Goal: Check status: Check status

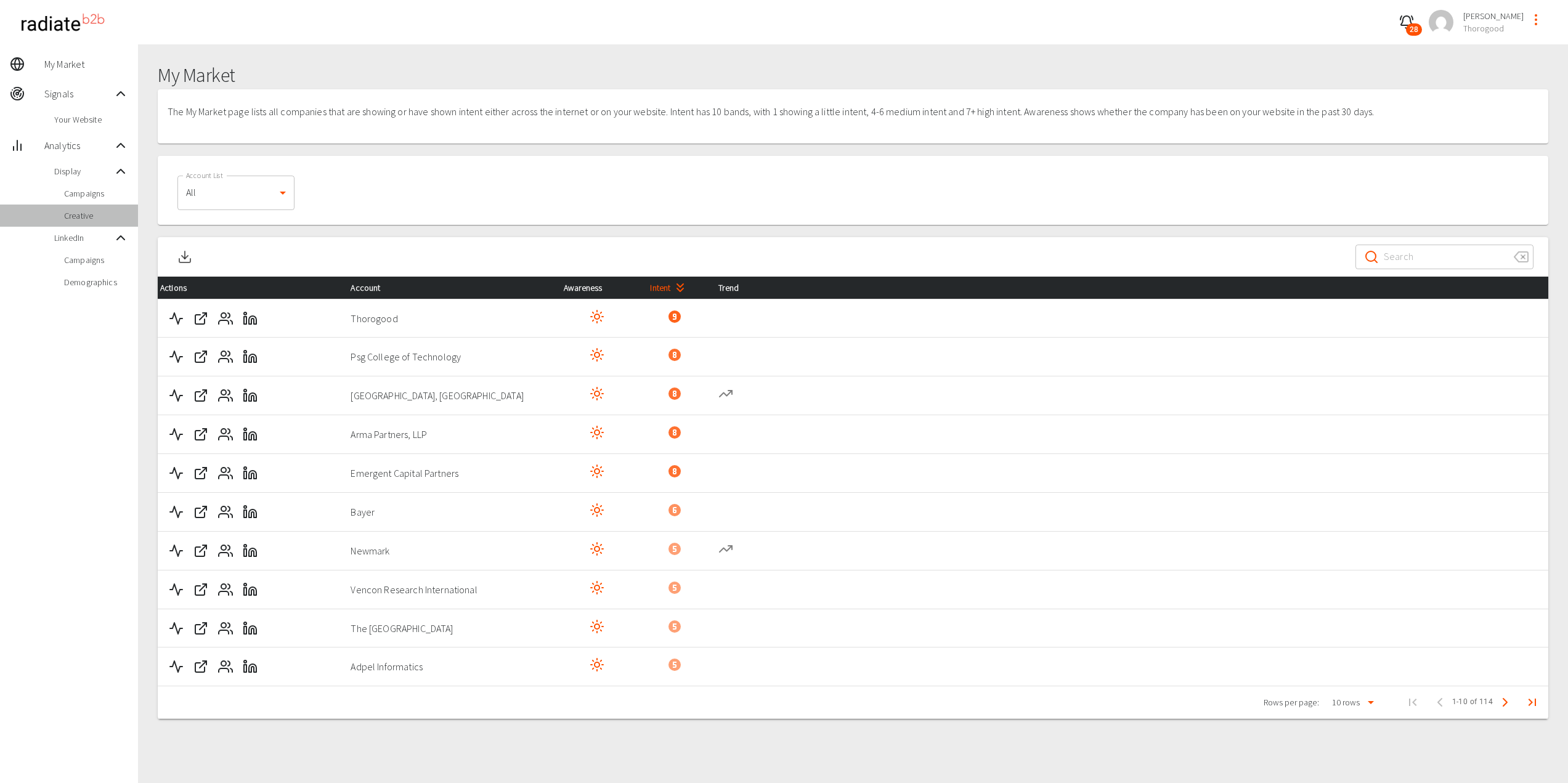
click at [95, 215] on span "Creative" at bounding box center [96, 215] width 64 height 12
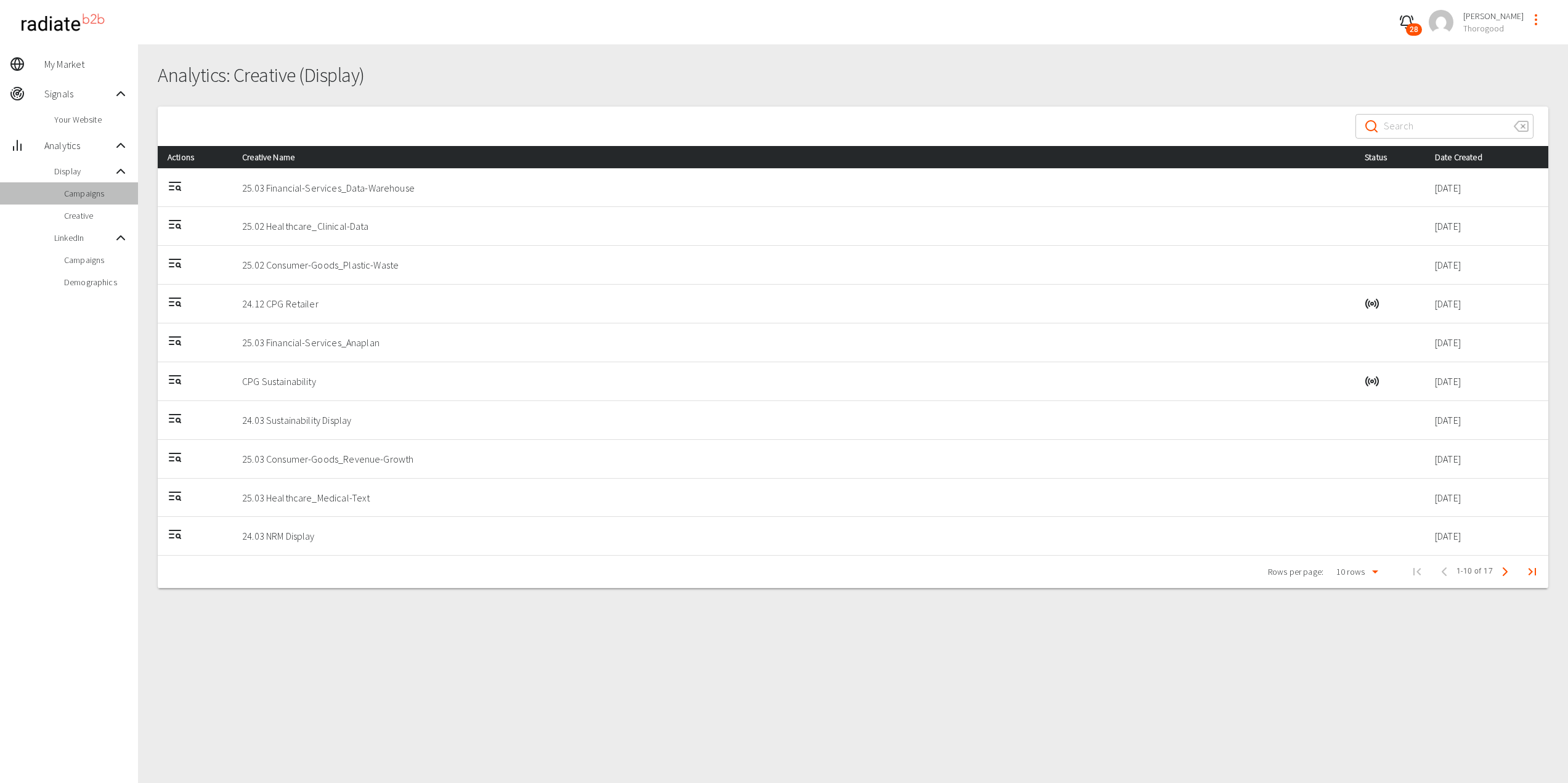
click at [81, 195] on span "Campaigns" at bounding box center [96, 193] width 64 height 12
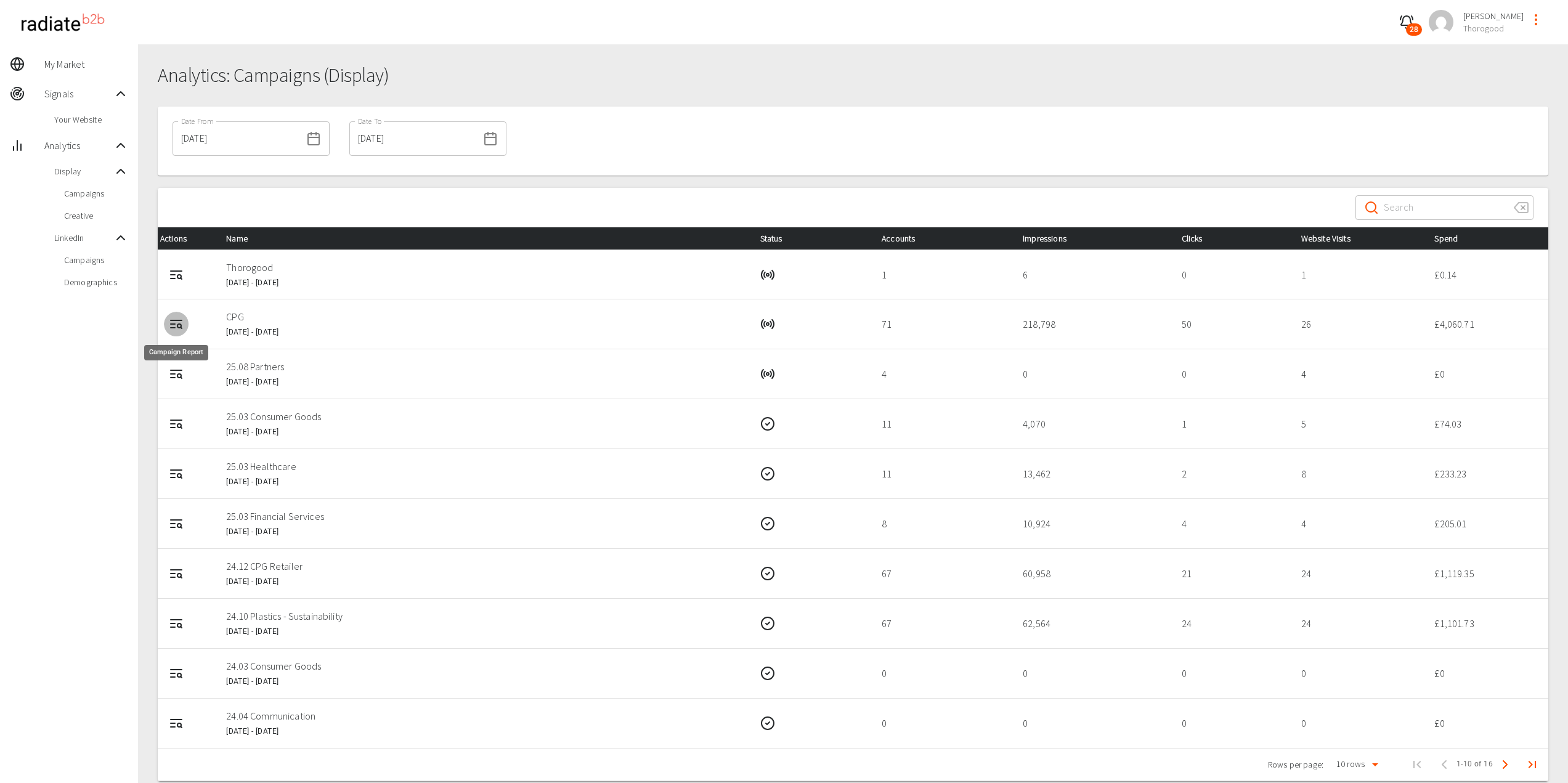
click at [172, 323] on icon "Campaign Report" at bounding box center [176, 323] width 15 height 15
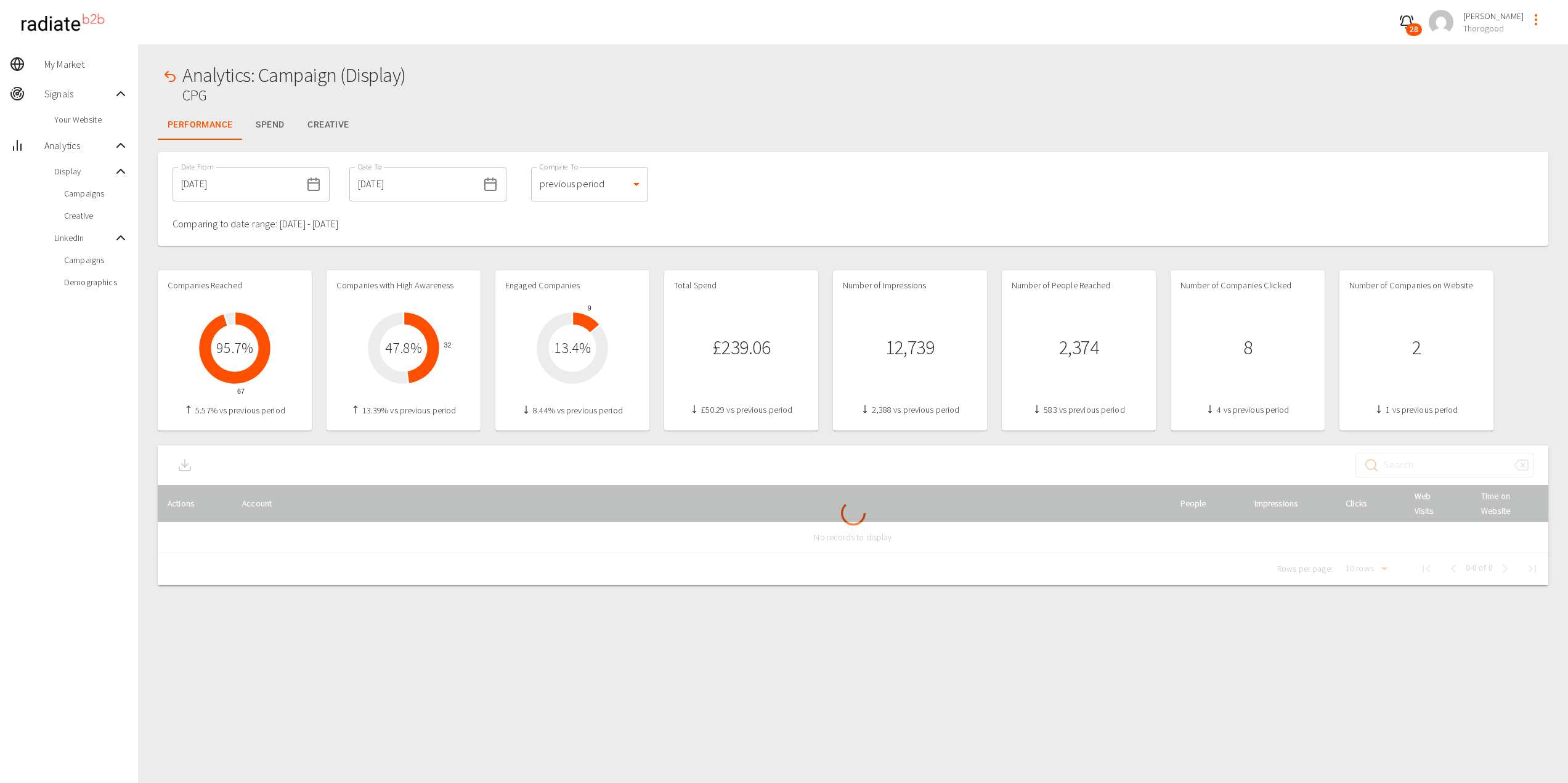
drag, startPoint x: 271, startPoint y: 172, endPoint x: 264, endPoint y: 188, distance: 17.5
click at [271, 172] on input "[DATE]" at bounding box center [237, 183] width 129 height 34
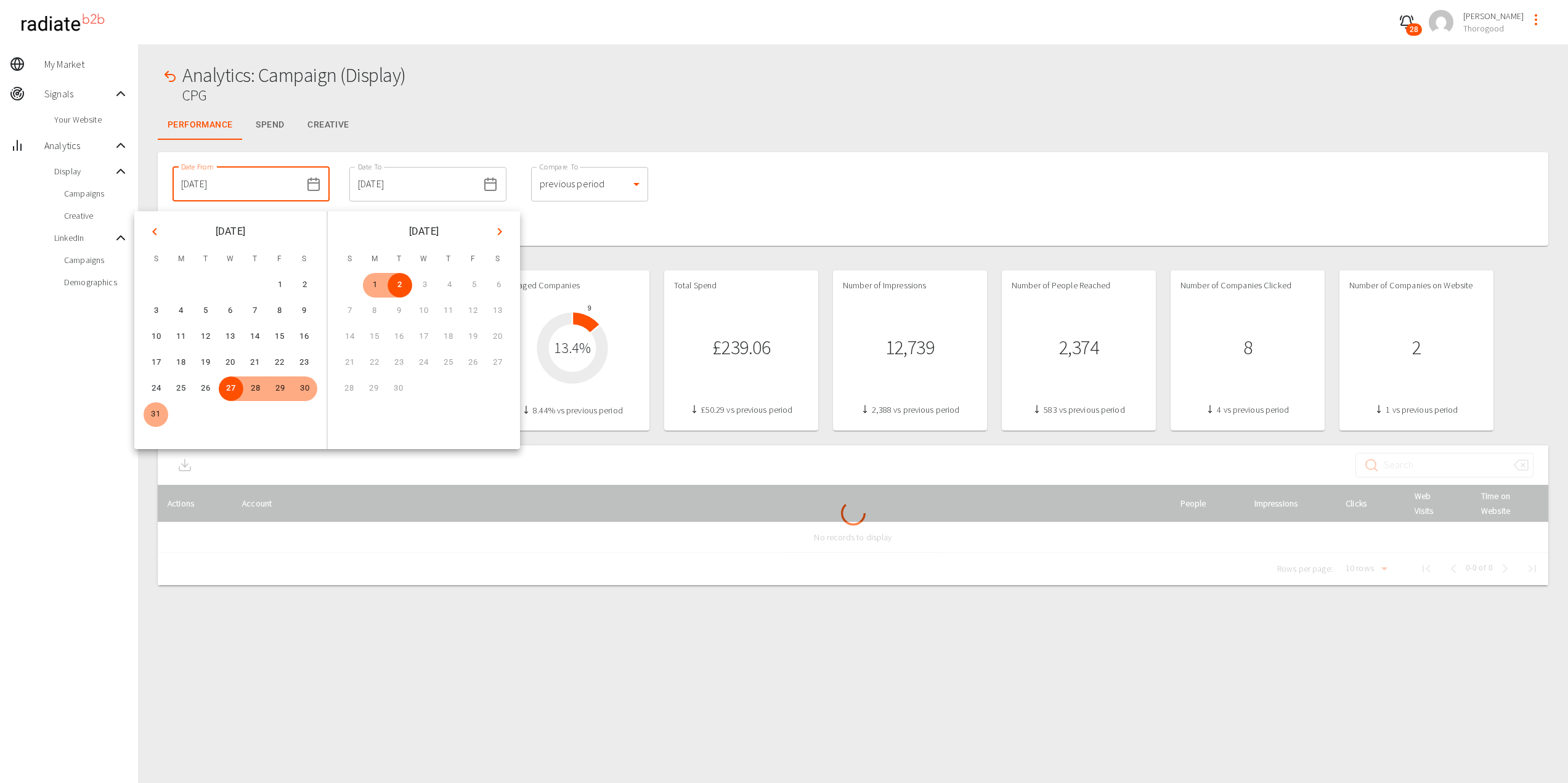
click at [274, 180] on input "[DATE]" at bounding box center [237, 183] width 129 height 34
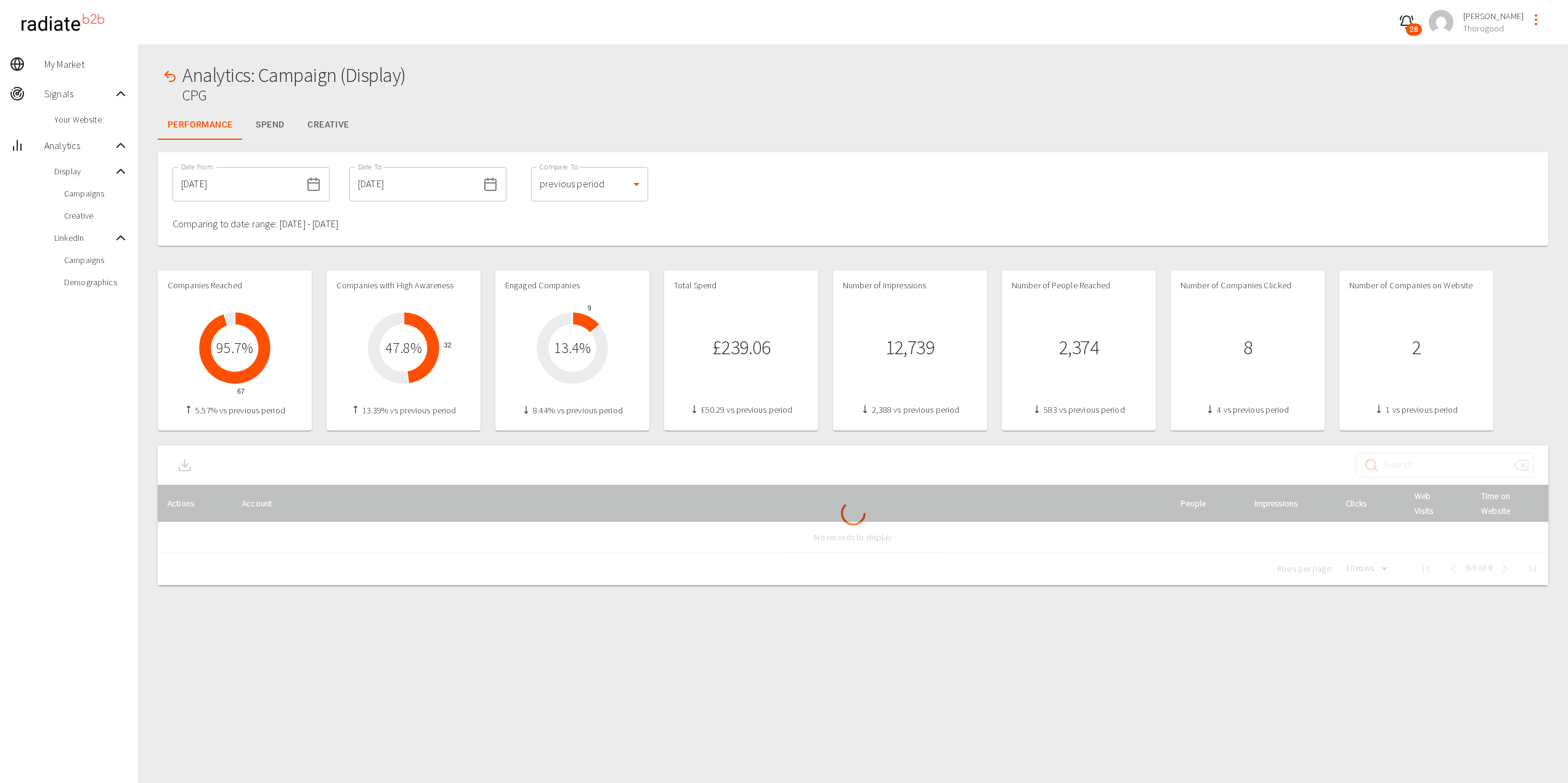
click at [238, 191] on input "[DATE]" at bounding box center [237, 183] width 129 height 34
click at [275, 193] on input "[DATE]" at bounding box center [237, 183] width 129 height 34
click at [306, 189] on icon at bounding box center [313, 184] width 15 height 15
click at [241, 183] on input "[DATE]" at bounding box center [237, 183] width 129 height 34
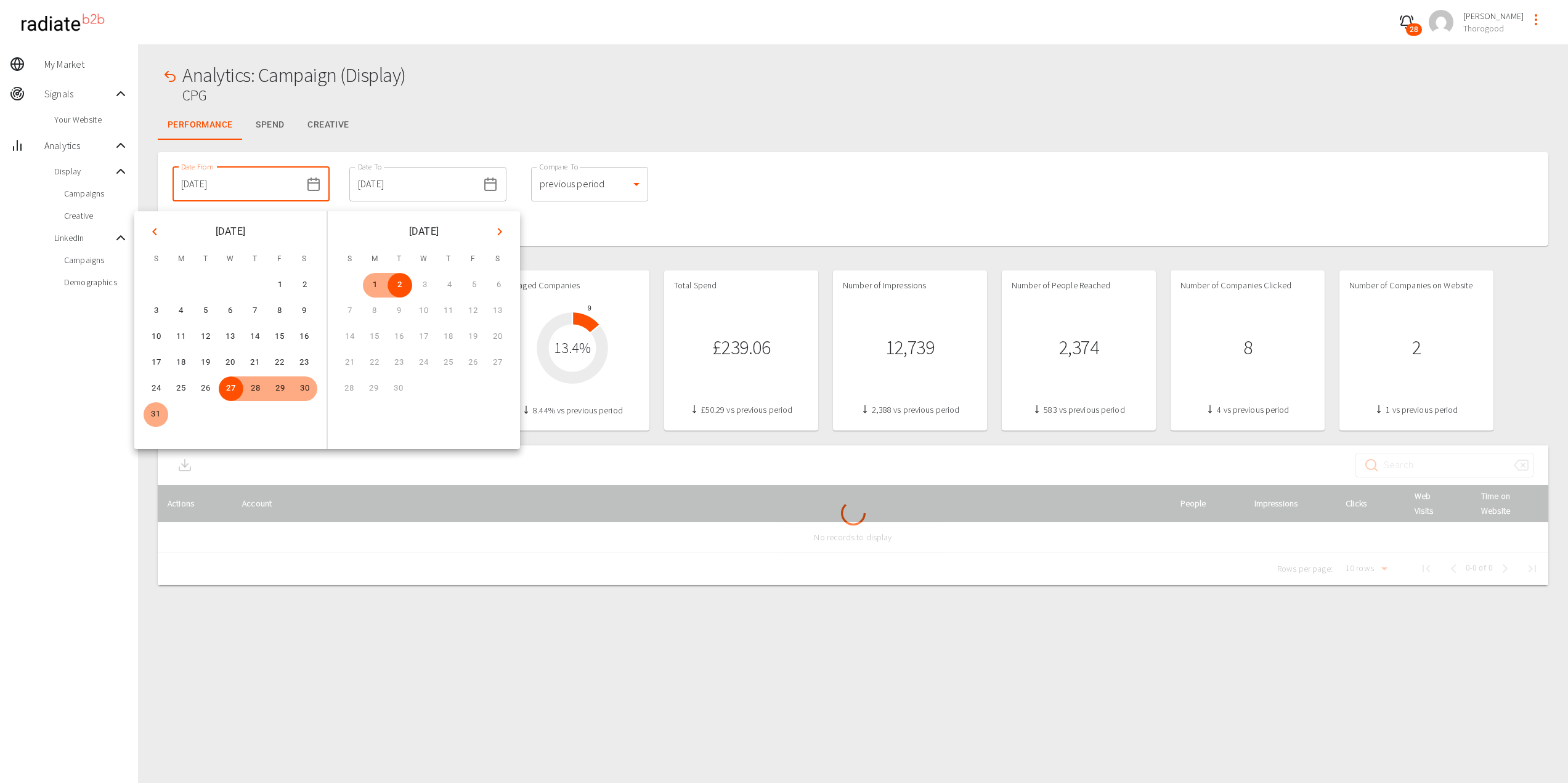
click at [204, 183] on input "[DATE]" at bounding box center [237, 183] width 129 height 34
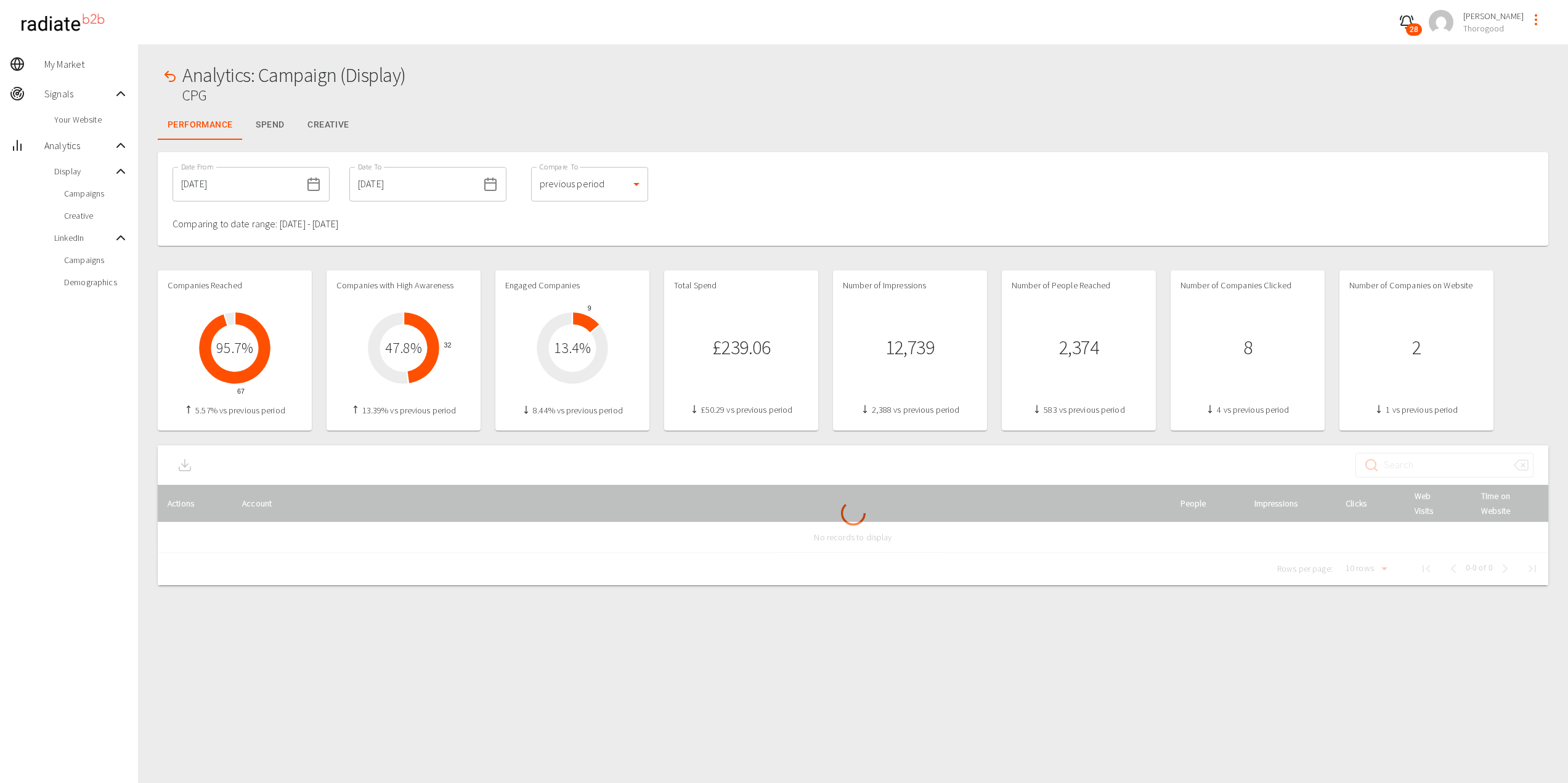
click at [204, 183] on input "[DATE]" at bounding box center [237, 183] width 129 height 34
click at [224, 183] on input "[DATE]" at bounding box center [237, 183] width 129 height 34
click at [243, 183] on input "[DATE]" at bounding box center [237, 183] width 129 height 34
click at [286, 181] on input "[DATE]" at bounding box center [237, 183] width 129 height 34
click at [306, 185] on icon at bounding box center [313, 184] width 15 height 15
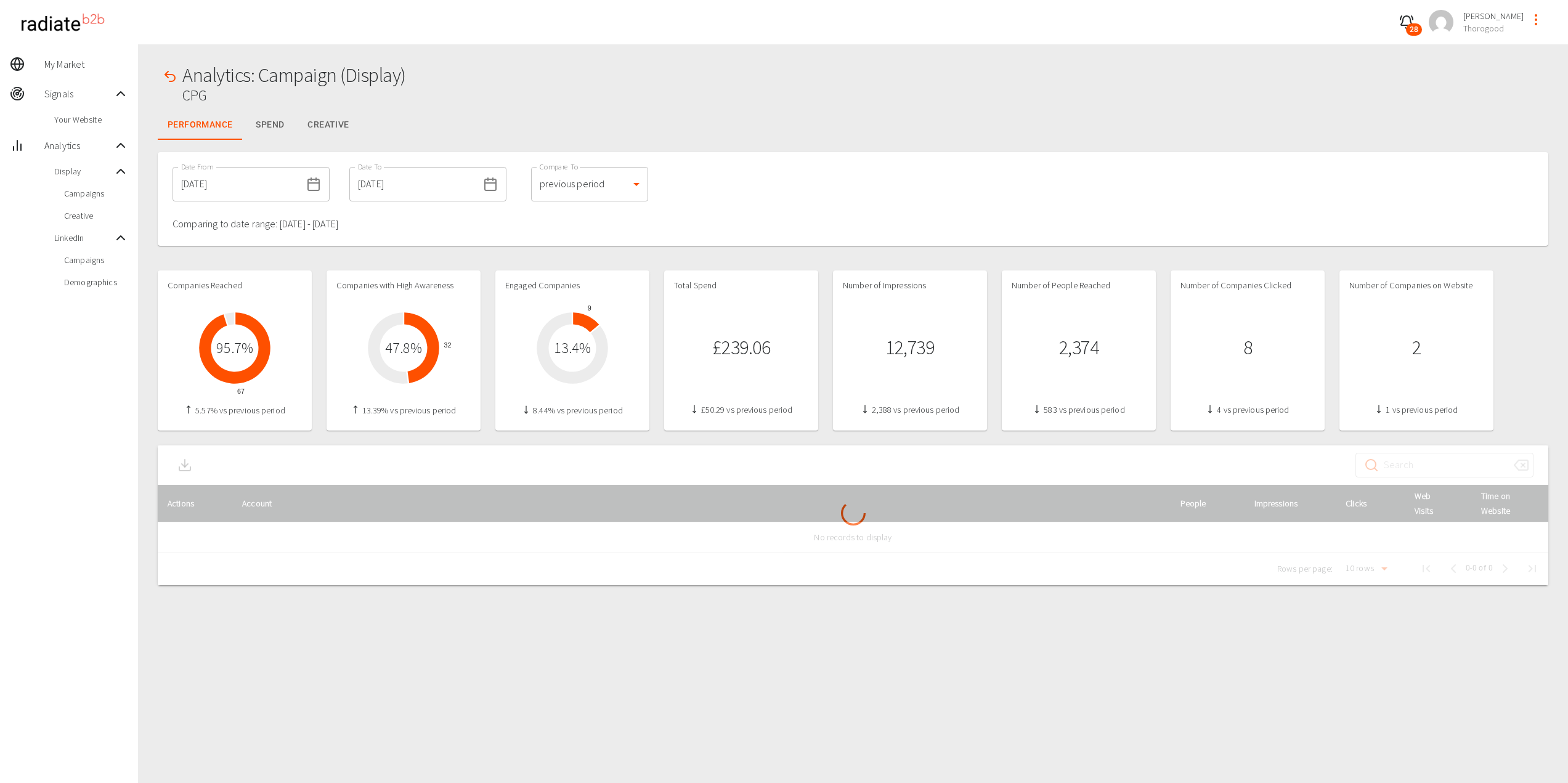
click at [261, 183] on input "[DATE]" at bounding box center [237, 183] width 129 height 34
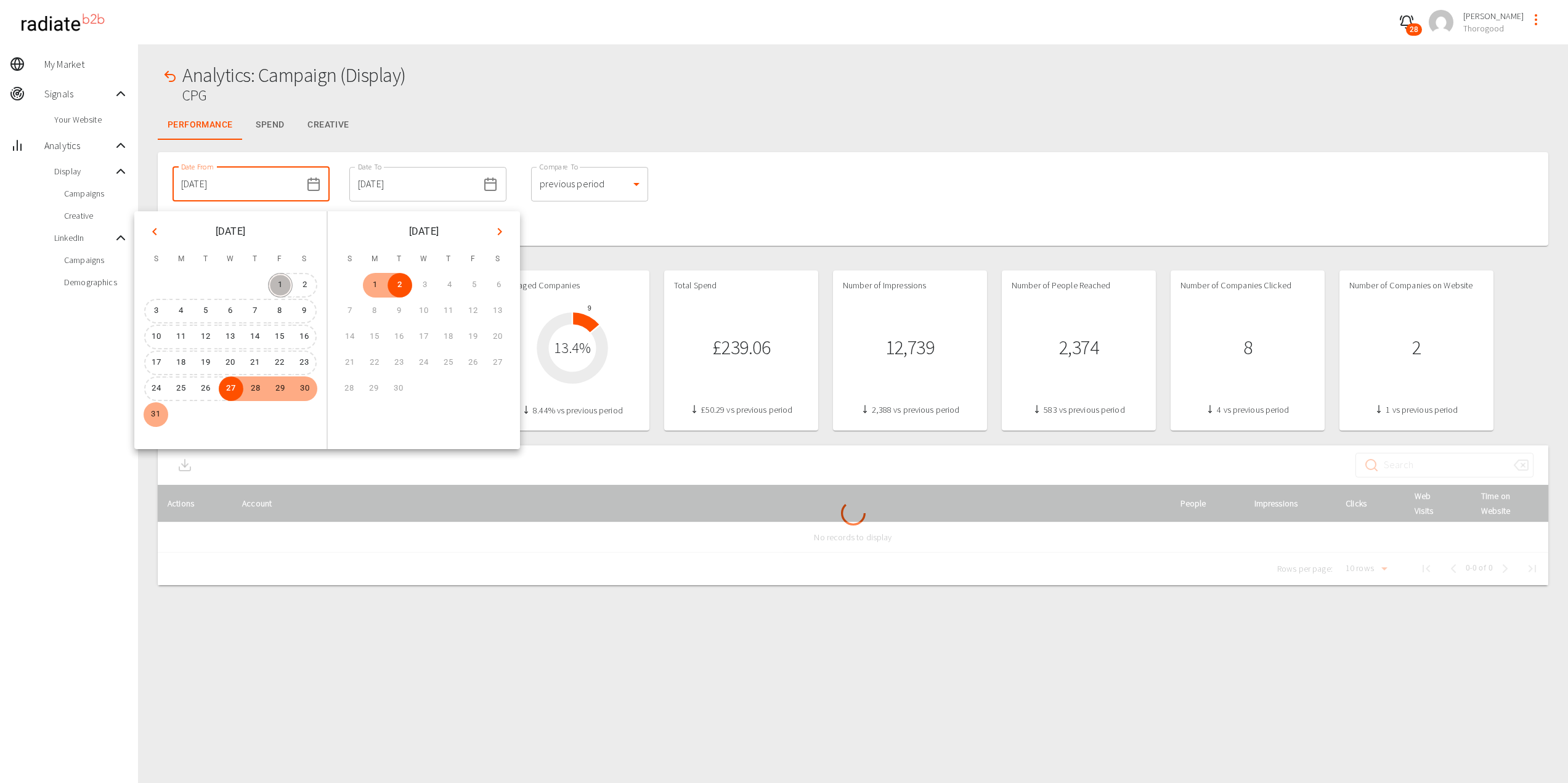
click at [279, 281] on button "1" at bounding box center [280, 285] width 25 height 25
type input "[DATE]"
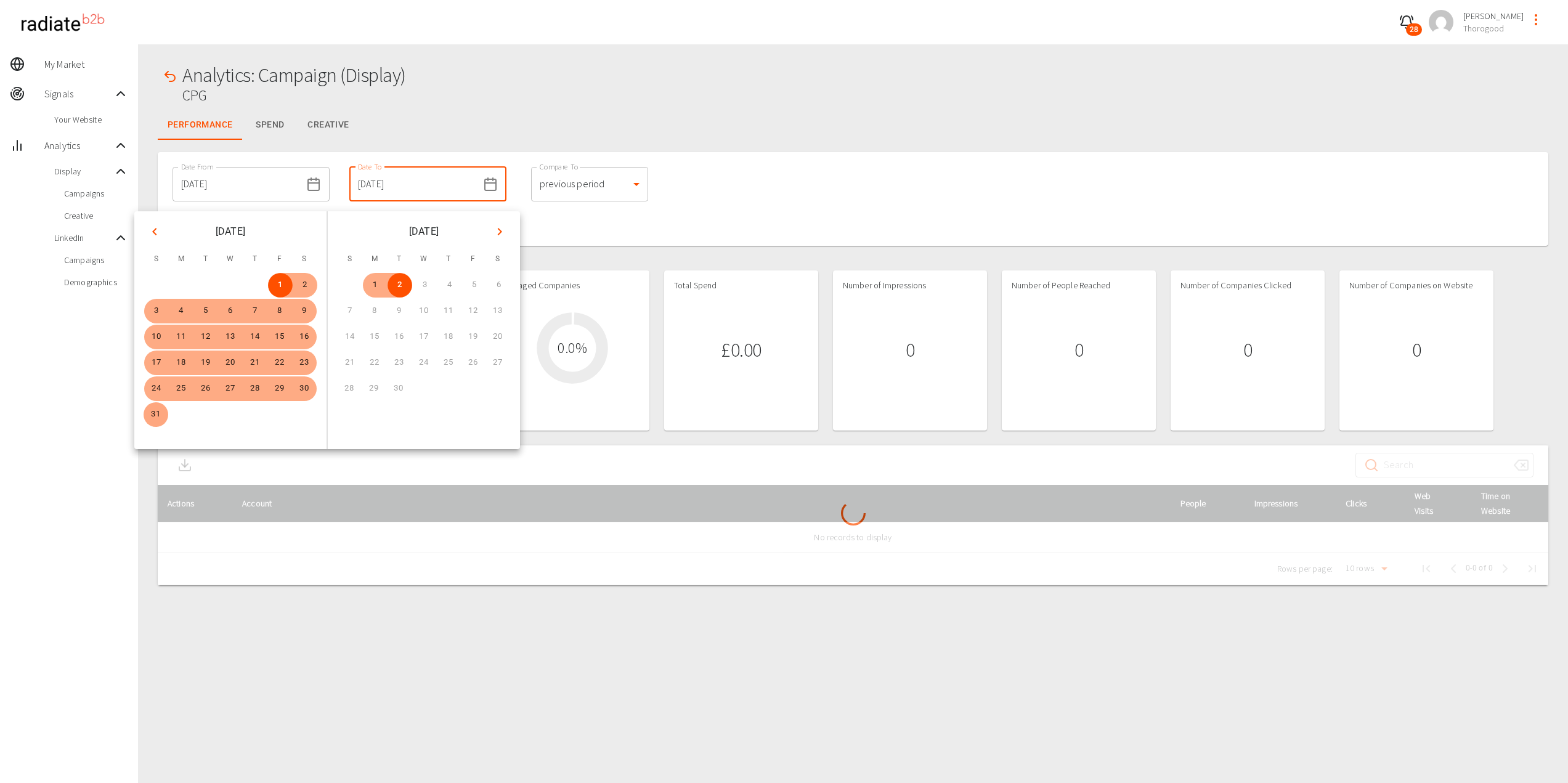
click at [150, 414] on button "31" at bounding box center [156, 414] width 25 height 25
type input "[DATE]"
click at [701, 178] on div "Date From [DATE] Date From Date To [DATE] Date To Compare To previous period 1 …" at bounding box center [853, 199] width 1390 height 93
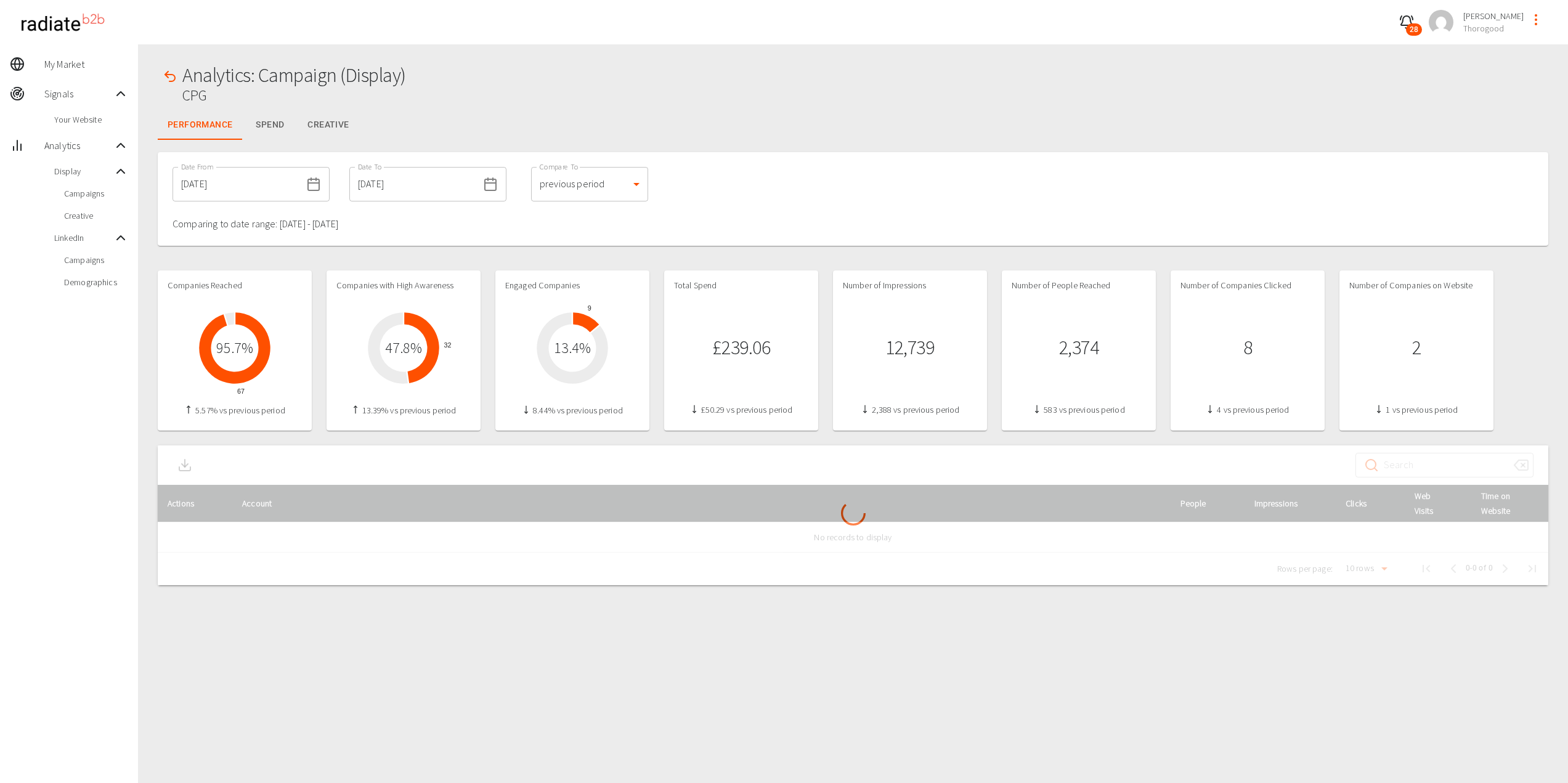
drag, startPoint x: 250, startPoint y: 176, endPoint x: 257, endPoint y: 179, distance: 7.6
click at [250, 176] on input "[DATE]" at bounding box center [237, 183] width 129 height 34
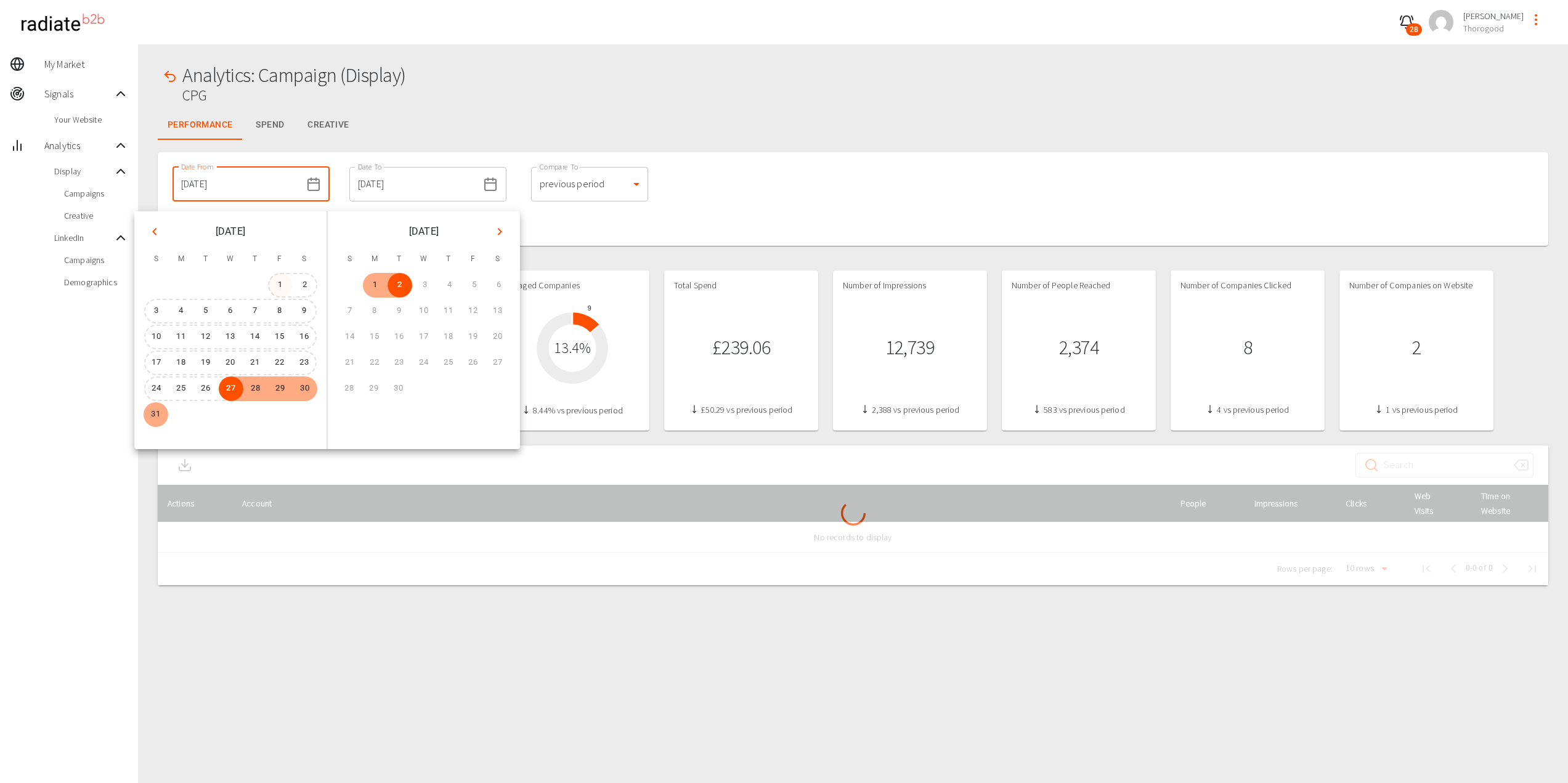
click at [275, 279] on button "1" at bounding box center [280, 285] width 25 height 25
type input "[DATE]"
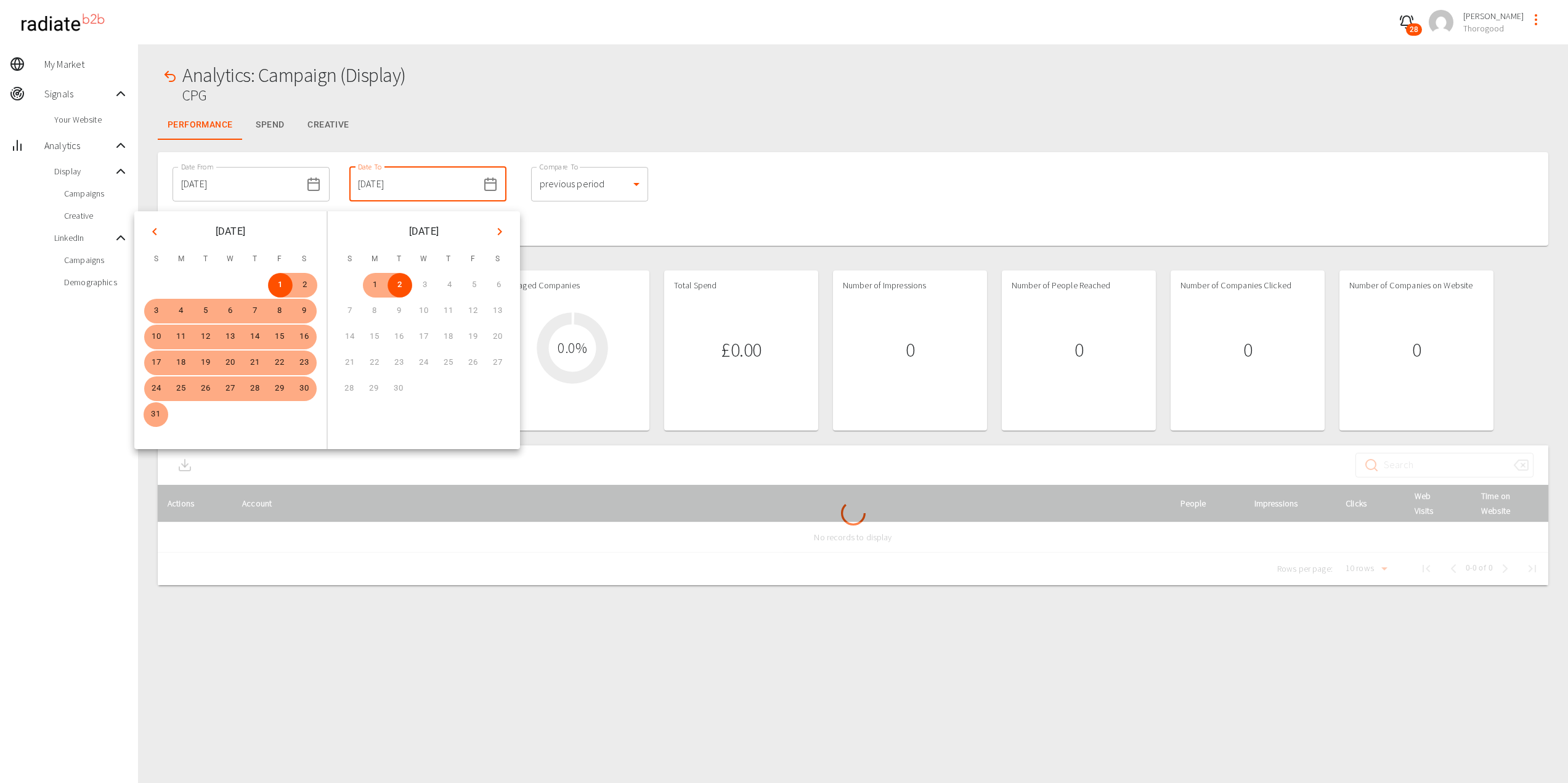
click at [161, 412] on button "31" at bounding box center [156, 414] width 25 height 25
type input "[DATE]"
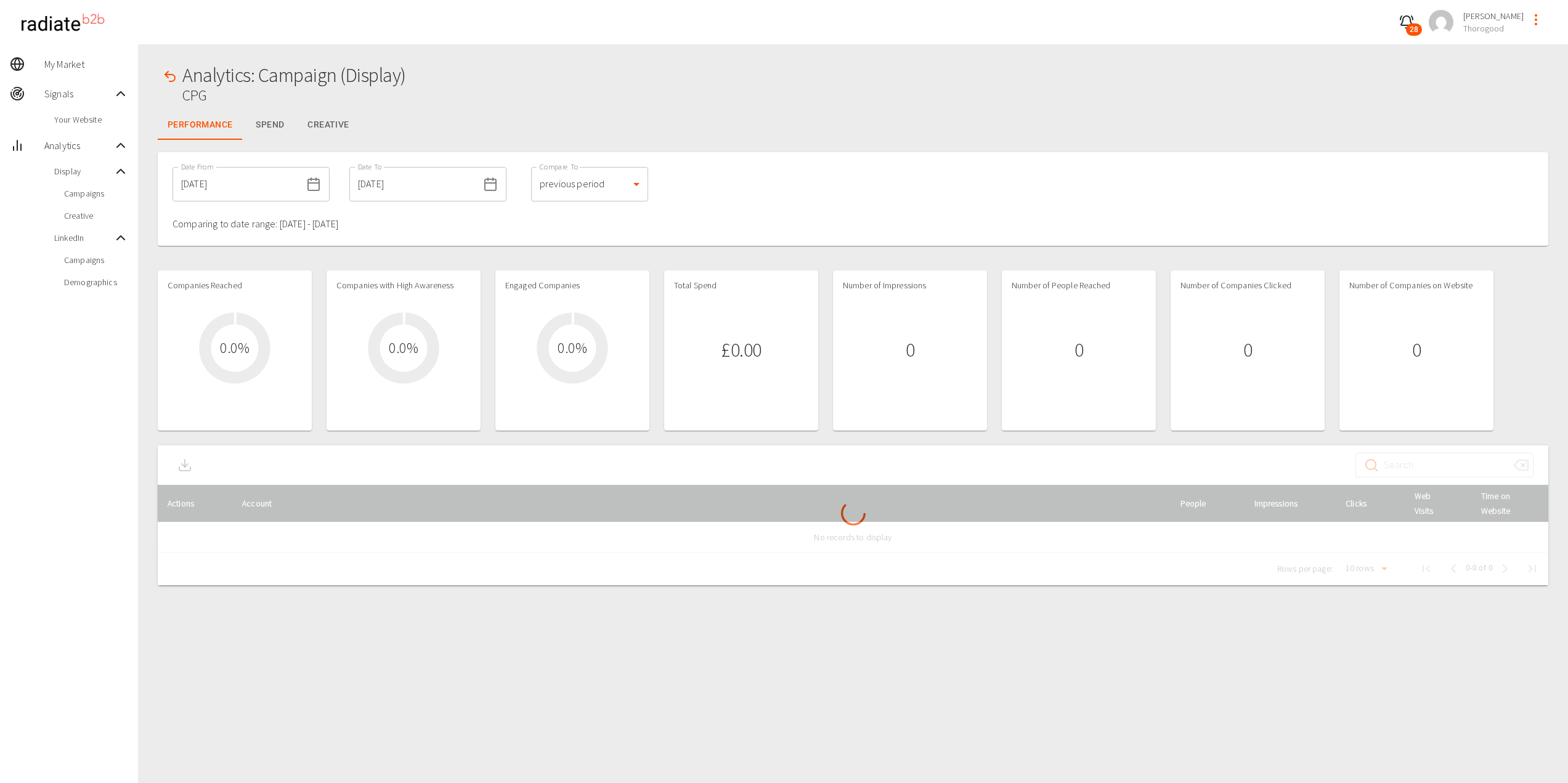
click at [842, 154] on div "Date From [DATE] Date From Date To [DATE] Date To Compare To previous period 1 …" at bounding box center [853, 199] width 1390 height 93
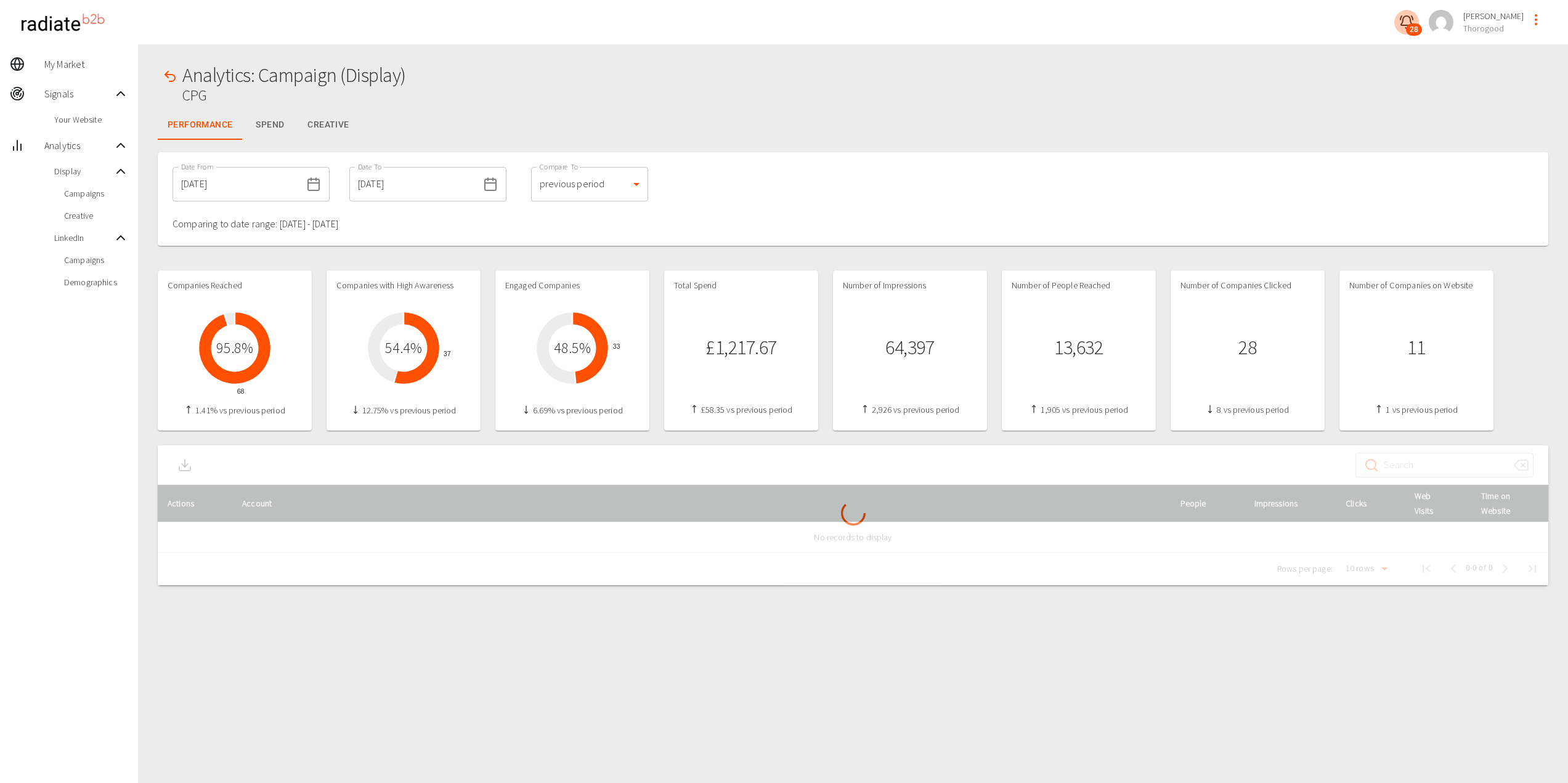
click at [1412, 25] on span "28" at bounding box center [1414, 29] width 16 height 12
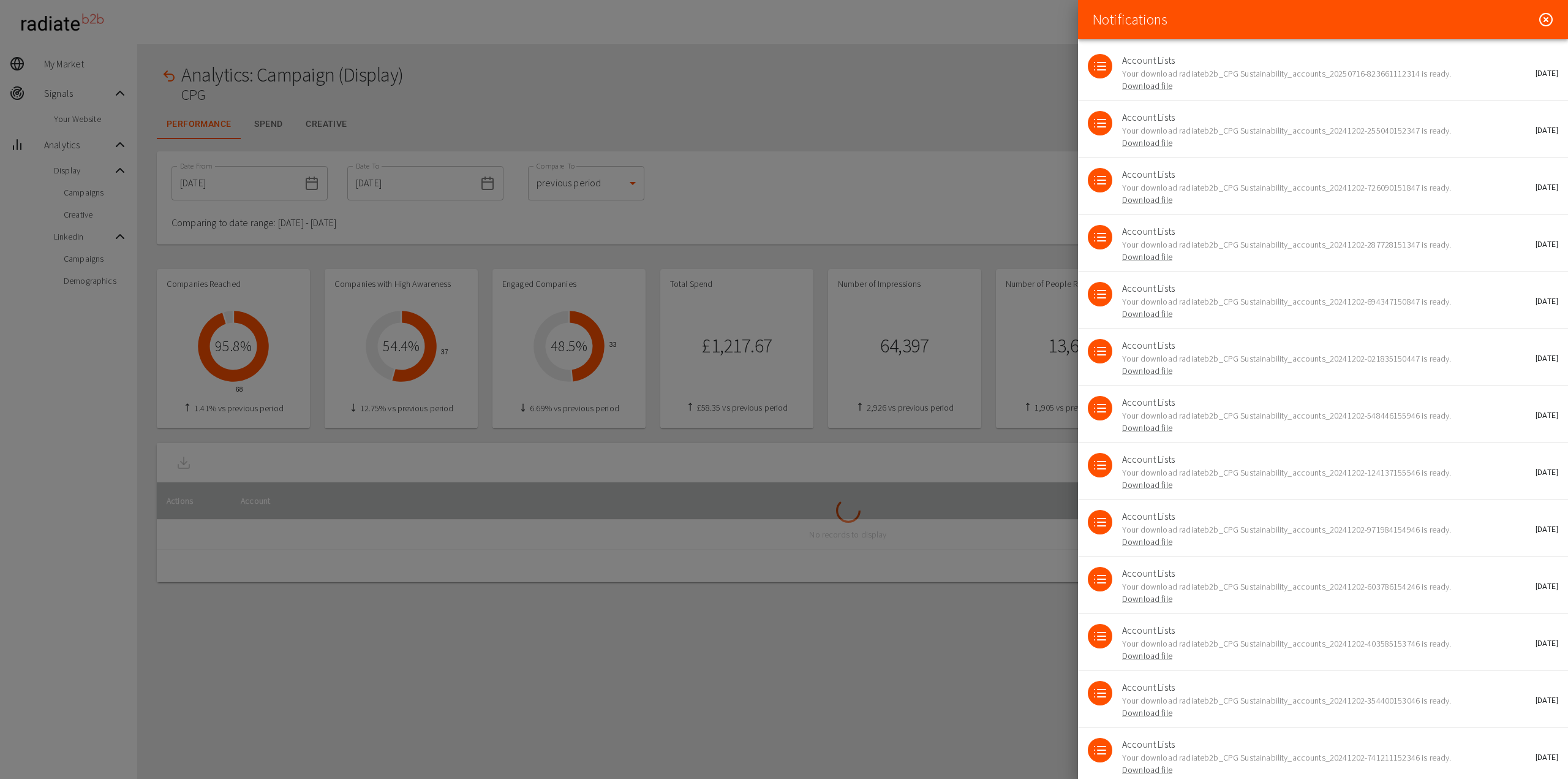
click at [1539, 17] on icon at bounding box center [1546, 19] width 15 height 15
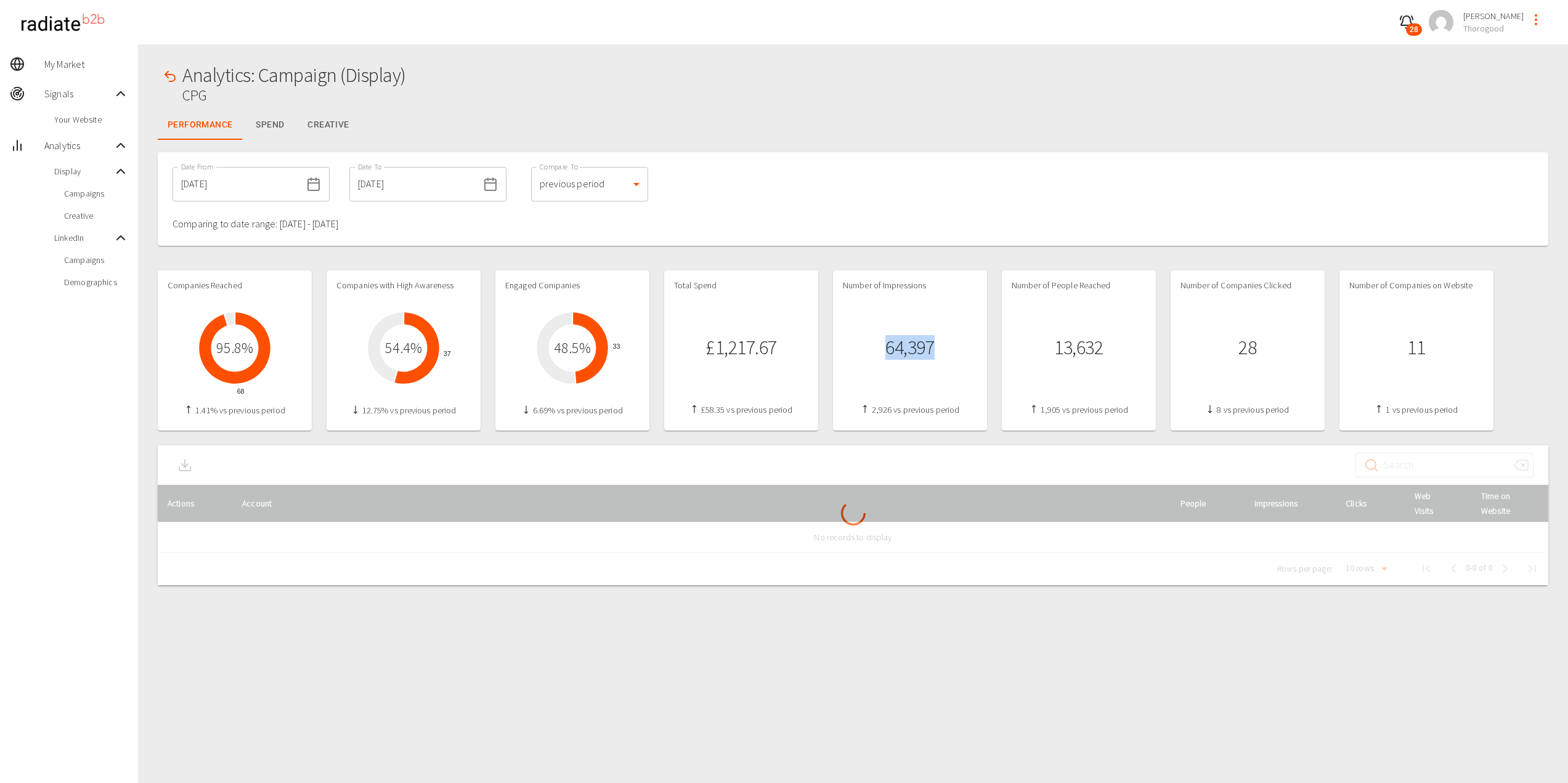
drag, startPoint x: 941, startPoint y: 341, endPoint x: 876, endPoint y: 345, distance: 65.1
click at [876, 345] on div "64,397" at bounding box center [910, 347] width 134 height 93
copy h1 "64,397"
drag, startPoint x: 933, startPoint y: 349, endPoint x: 941, endPoint y: 353, distance: 8.9
click at [933, 349] on h1 "64,397" at bounding box center [909, 347] width 49 height 23
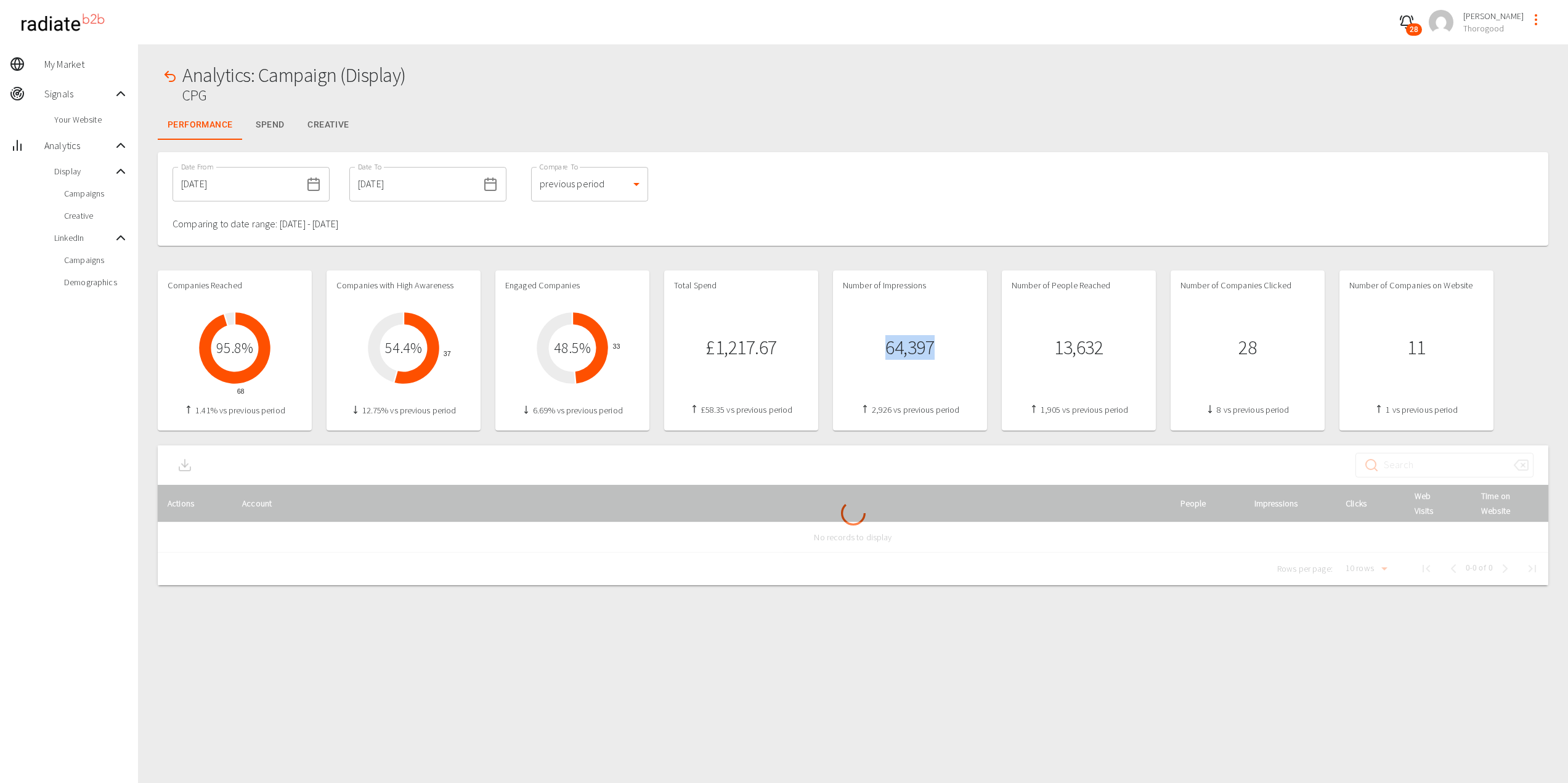
drag, startPoint x: 947, startPoint y: 353, endPoint x: 883, endPoint y: 350, distance: 64.1
click at [883, 350] on div "64,397" at bounding box center [910, 347] width 134 height 93
copy h1 "64,397"
drag, startPoint x: 1108, startPoint y: 347, endPoint x: 1052, endPoint y: 361, distance: 57.7
click at [1052, 361] on div "13,632" at bounding box center [1078, 347] width 134 height 93
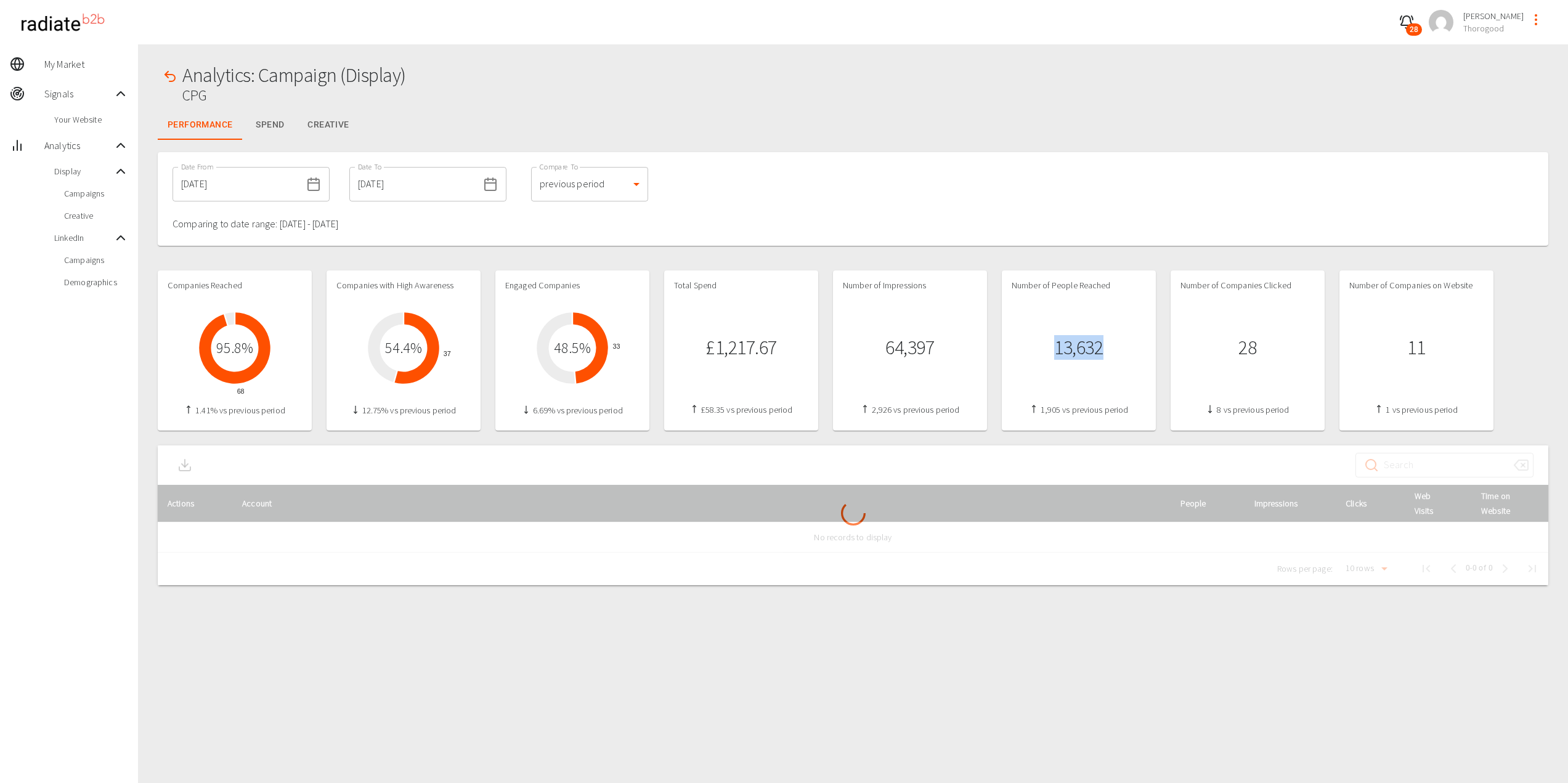
copy h1 "13,632"
click at [394, 265] on div "Companies Reached 68 95.8 % 1.41% vs previous period Companies with High Awaren…" at bounding box center [826, 343] width 1336 height 175
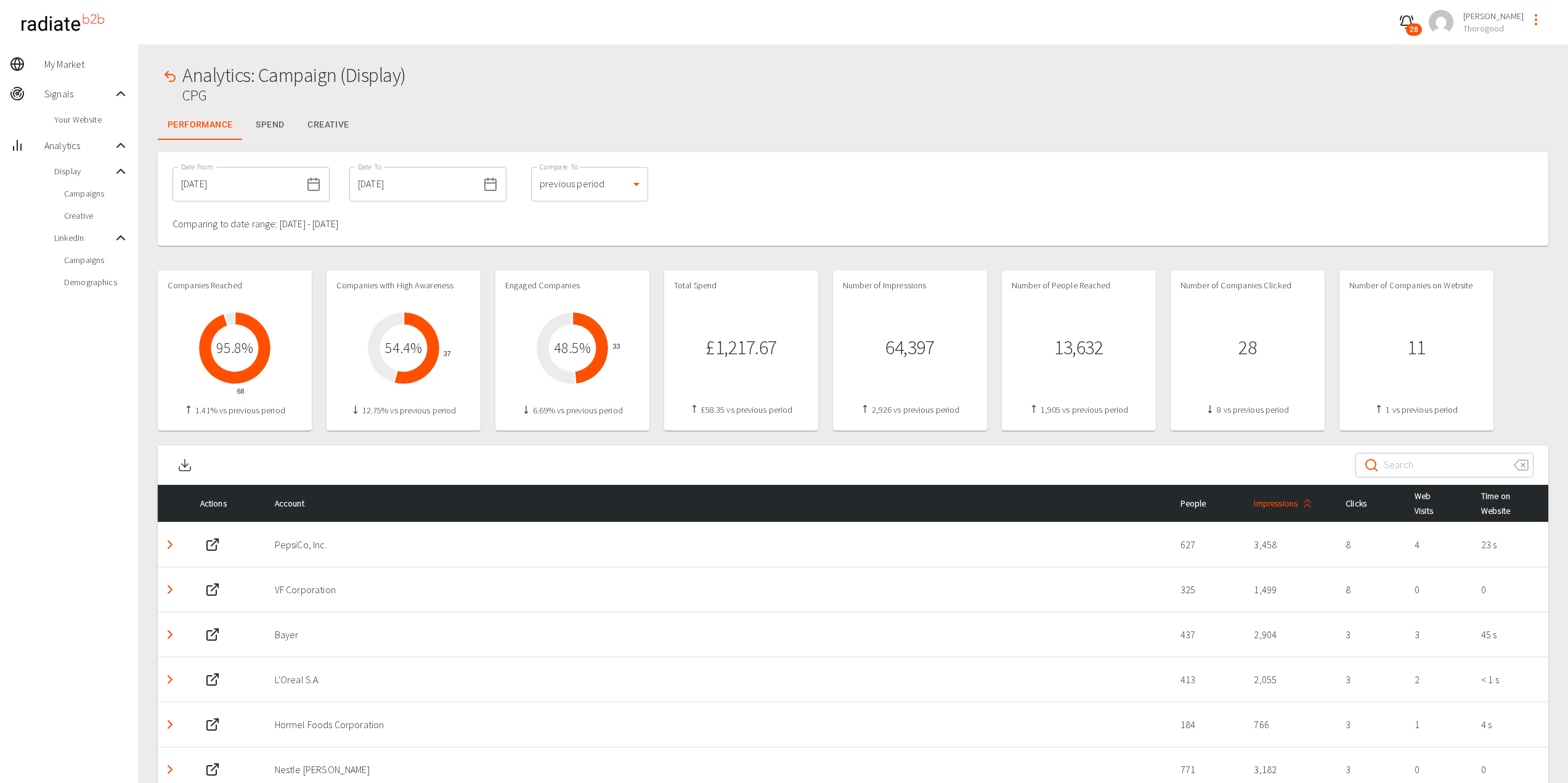
click at [1274, 508] on span "Impressions" at bounding box center [1285, 503] width 64 height 15
click at [1274, 506] on span "Impressions" at bounding box center [1285, 503] width 64 height 15
